Goal: Information Seeking & Learning: Learn about a topic

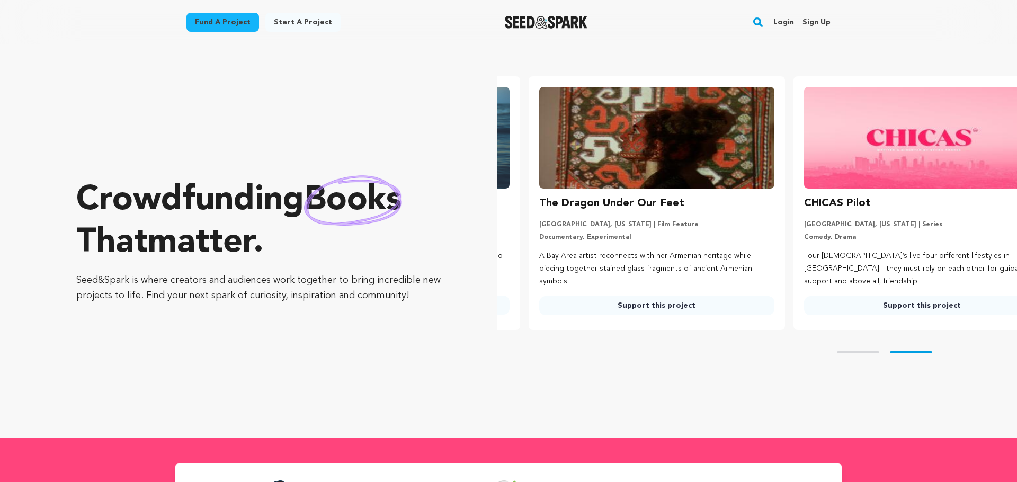
scroll to position [0, 273]
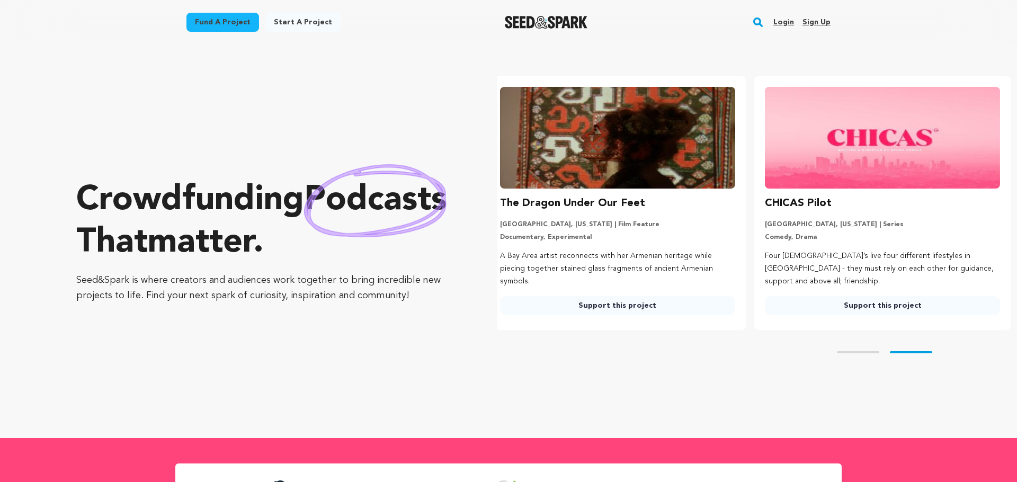
click at [223, 25] on link "Fund a project" at bounding box center [222, 22] width 73 height 19
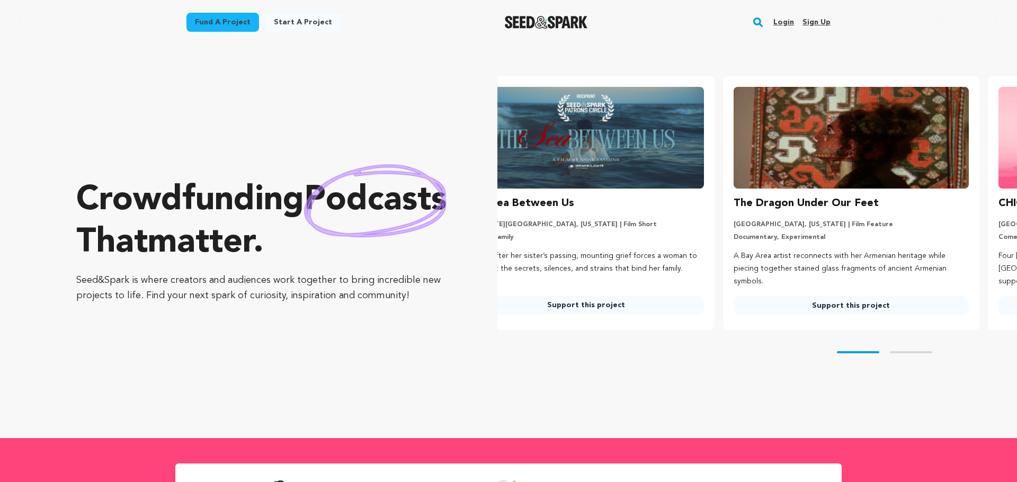
scroll to position [0, 0]
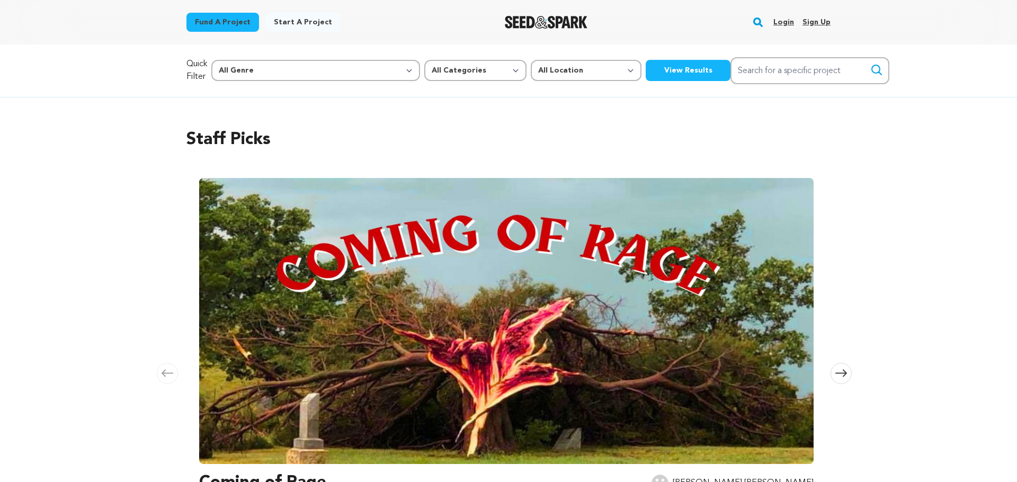
click at [646, 71] on button "View Results" at bounding box center [688, 70] width 85 height 21
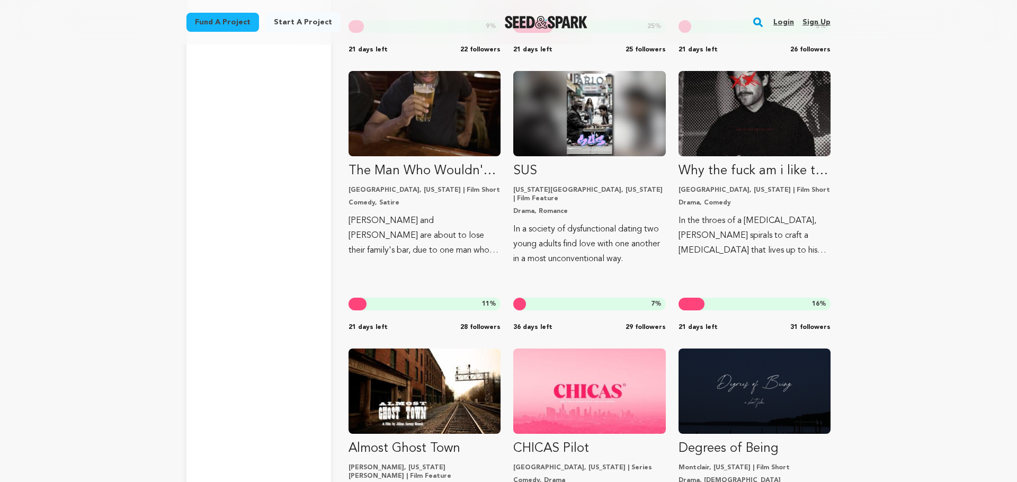
scroll to position [4895, 0]
